Goal: Book appointment/travel/reservation

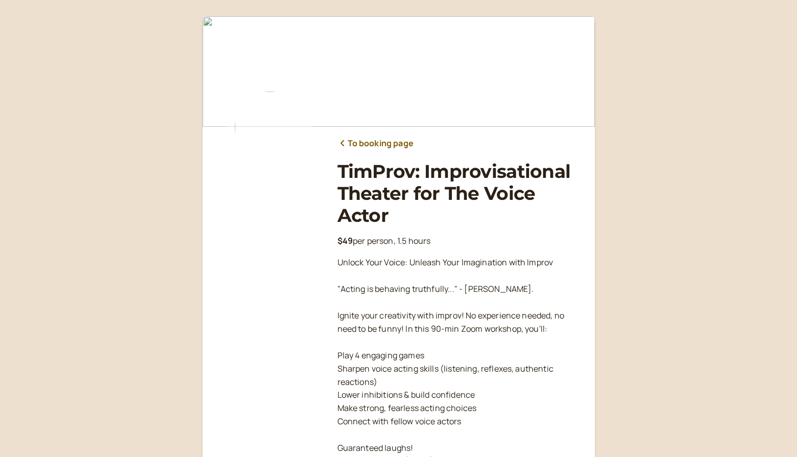
scroll to position [150, 0]
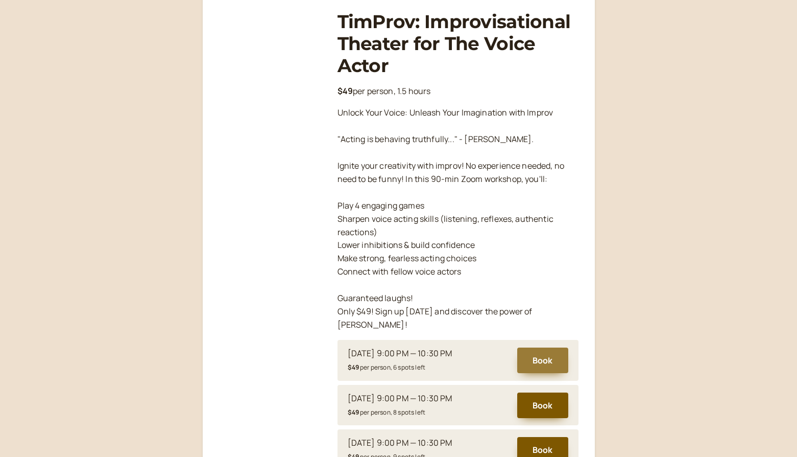
click at [535, 347] on button "Book" at bounding box center [542, 360] width 51 height 26
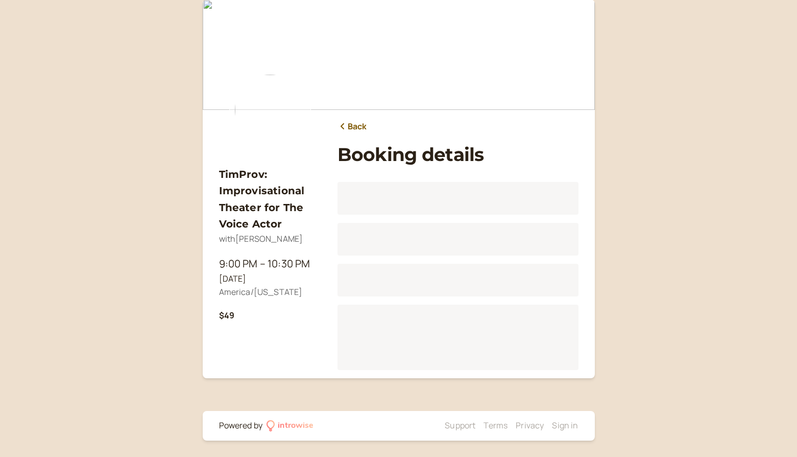
scroll to position [16, 0]
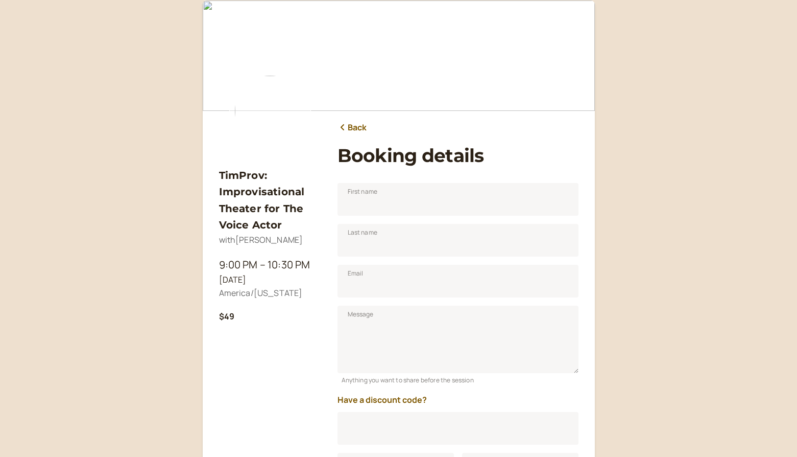
scroll to position [127, 0]
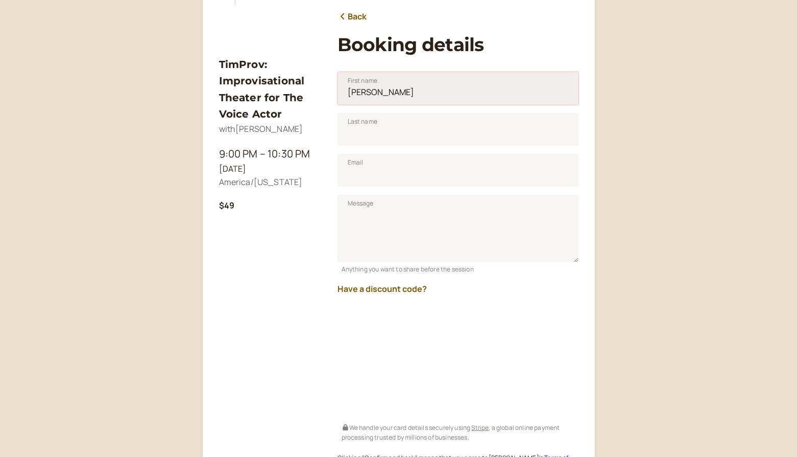
type input "[PERSON_NAME]"
type input "[PERSON_NAME][EMAIL_ADDRESS][DOMAIN_NAME]"
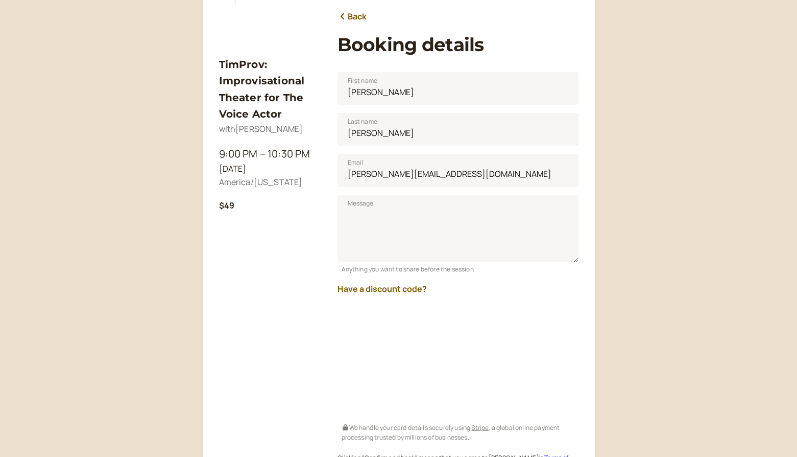
click at [447, 287] on div "Have a discount code?" at bounding box center [458, 284] width 241 height 21
click at [411, 287] on button "Have a discount code?" at bounding box center [382, 288] width 89 height 9
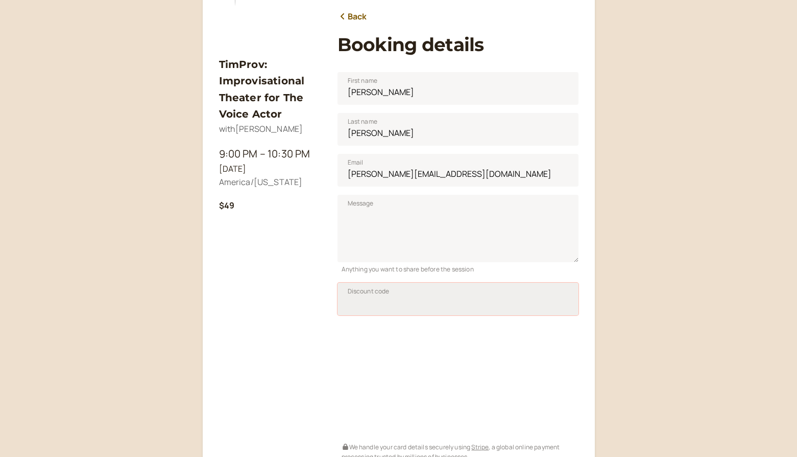
click at [395, 295] on input "Discount code" at bounding box center [458, 298] width 241 height 33
type input "TIM50JAN25"
click at [551, 301] on span "Apply" at bounding box center [552, 301] width 17 height 9
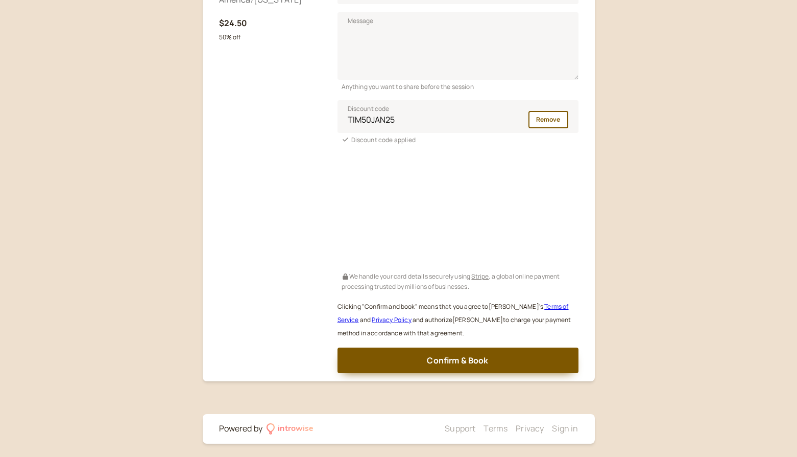
scroll to position [309, 0]
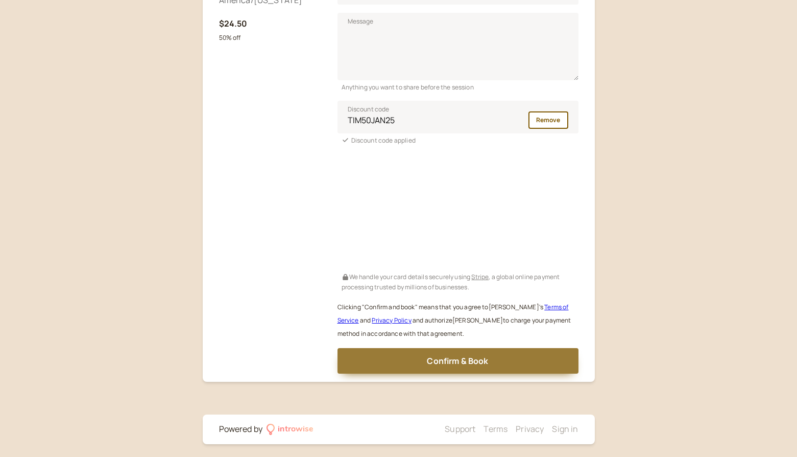
click at [461, 356] on span "Confirm & Book" at bounding box center [457, 360] width 61 height 11
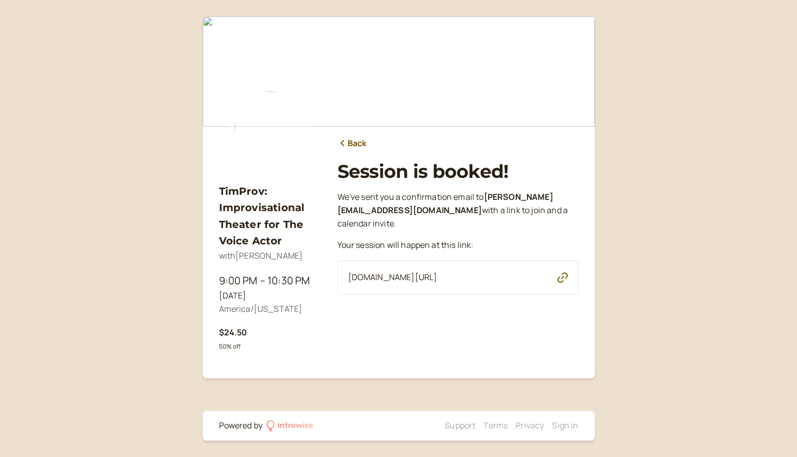
scroll to position [0, 0]
